Goal: Navigation & Orientation: Find specific page/section

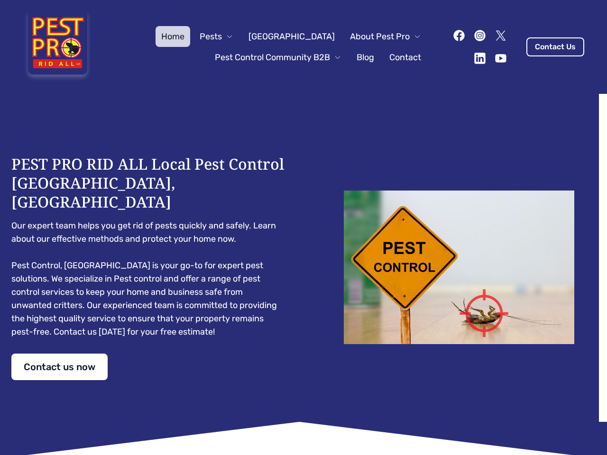
click at [303, 227] on div "PEST PRO RID ALL Local Pest Control [GEOGRAPHIC_DATA], [GEOGRAPHIC_DATA] Our ex…" at bounding box center [303, 268] width 584 height 226
click at [222, 36] on span "Pests" at bounding box center [211, 36] width 22 height 13
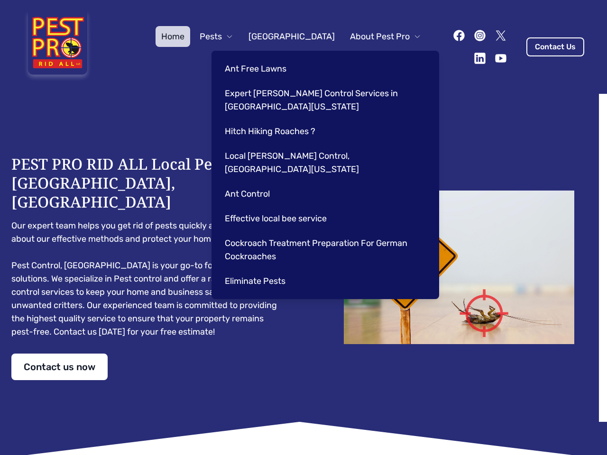
click at [375, 36] on span "About Pest Pro" at bounding box center [380, 36] width 60 height 13
click at [268, 57] on div "Ant Free Lawns Expert [PERSON_NAME] Control Services in [GEOGRAPHIC_DATA] [US_S…" at bounding box center [324, 175] width 227 height 248
